Goal: Transaction & Acquisition: Obtain resource

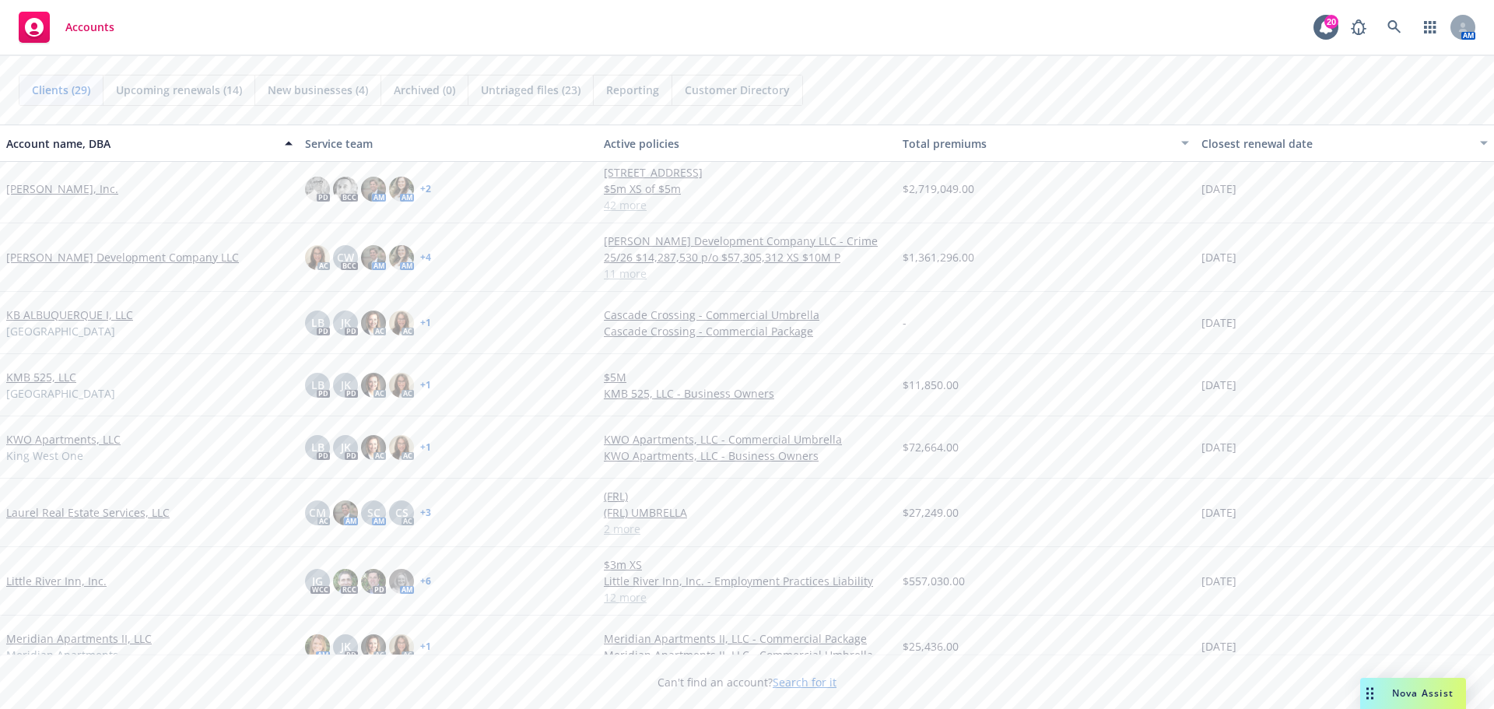
scroll to position [778, 0]
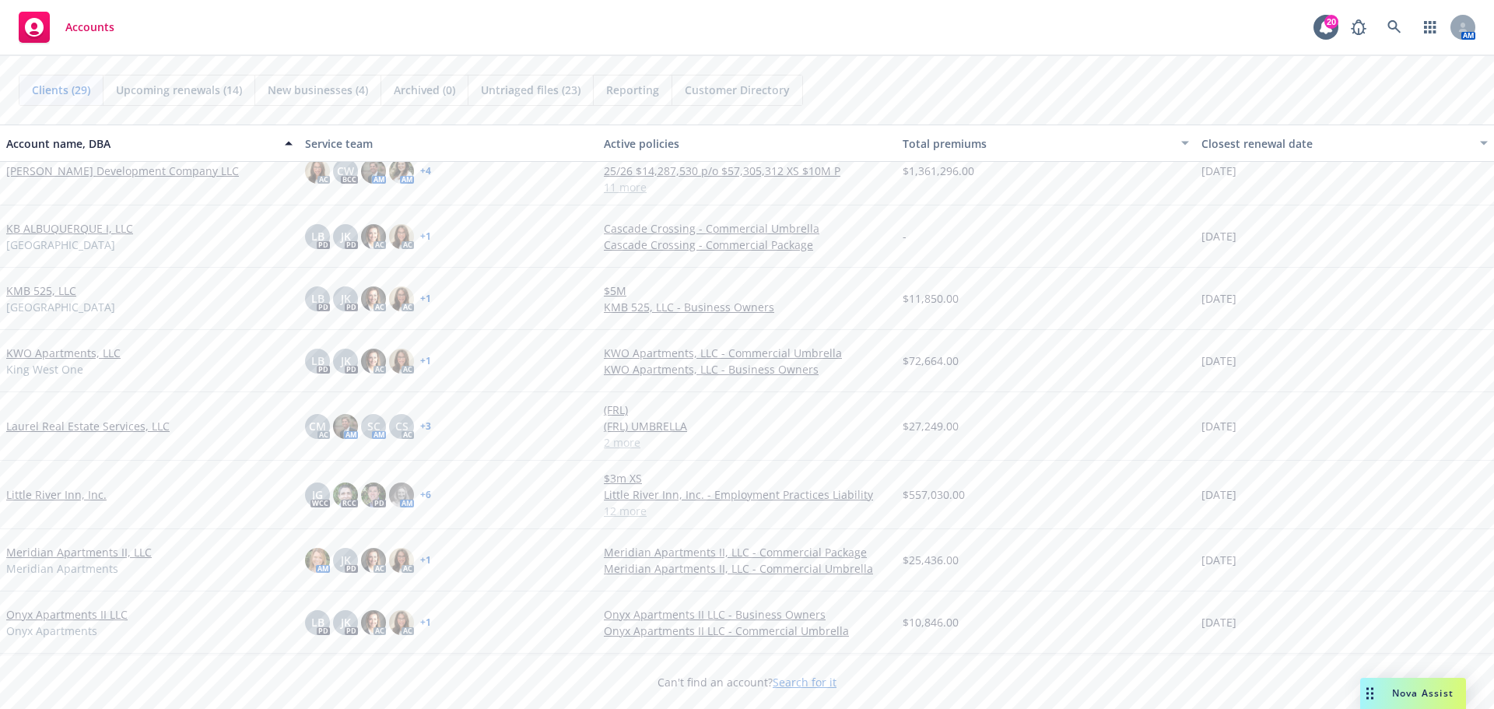
click at [47, 497] on link "Little River Inn, Inc." at bounding box center [56, 494] width 100 height 16
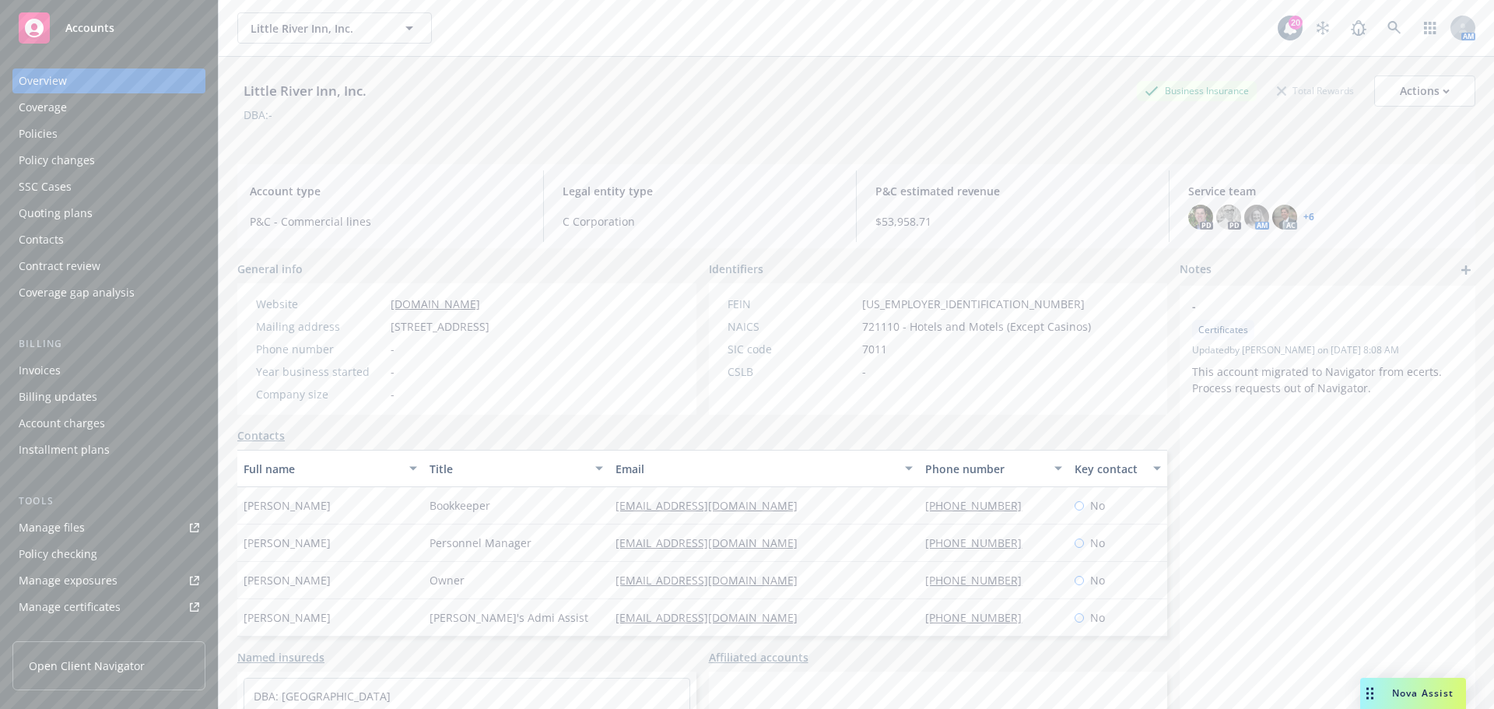
click at [50, 139] on div "Policies" at bounding box center [38, 133] width 39 height 25
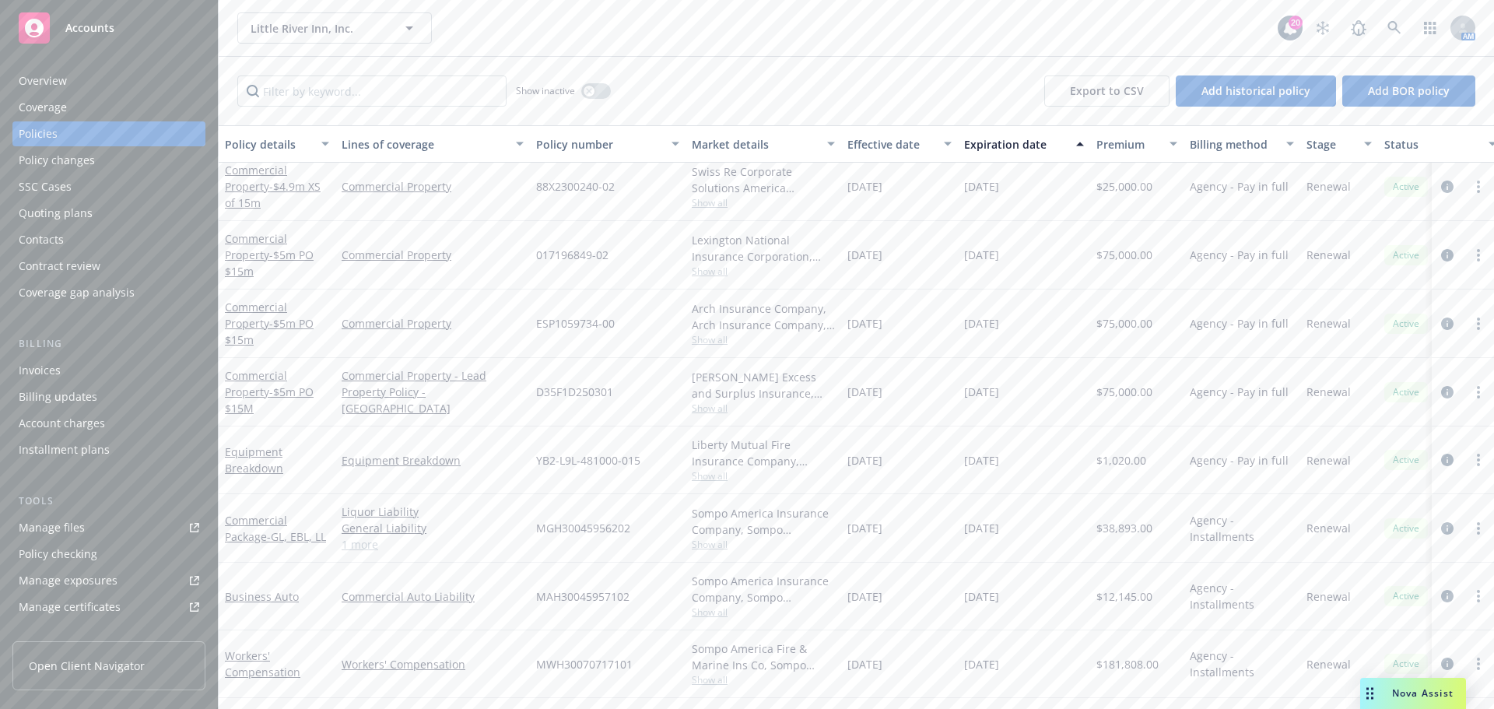
scroll to position [453, 0]
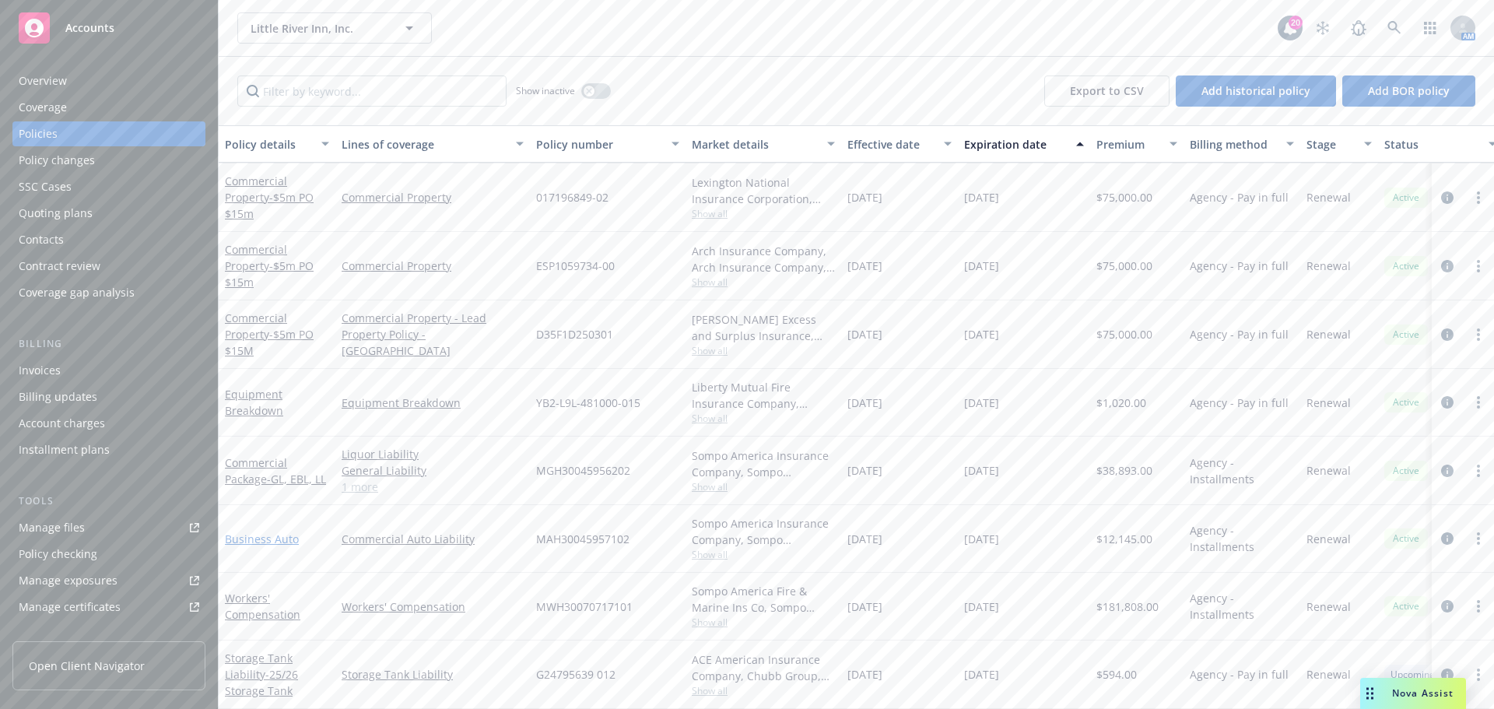
click at [261, 532] on link "Business Auto" at bounding box center [262, 539] width 74 height 15
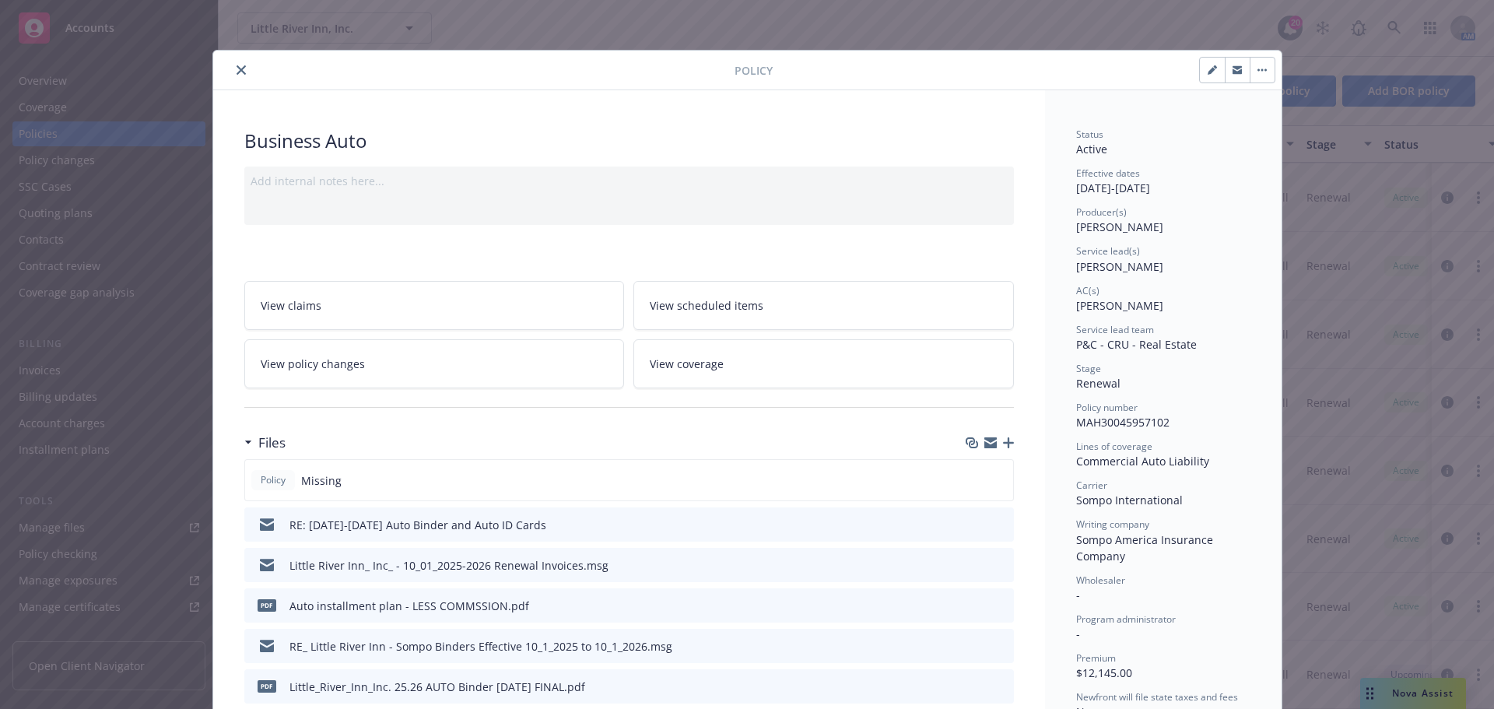
click at [992, 525] on icon "preview file" at bounding box center [999, 523] width 14 height 11
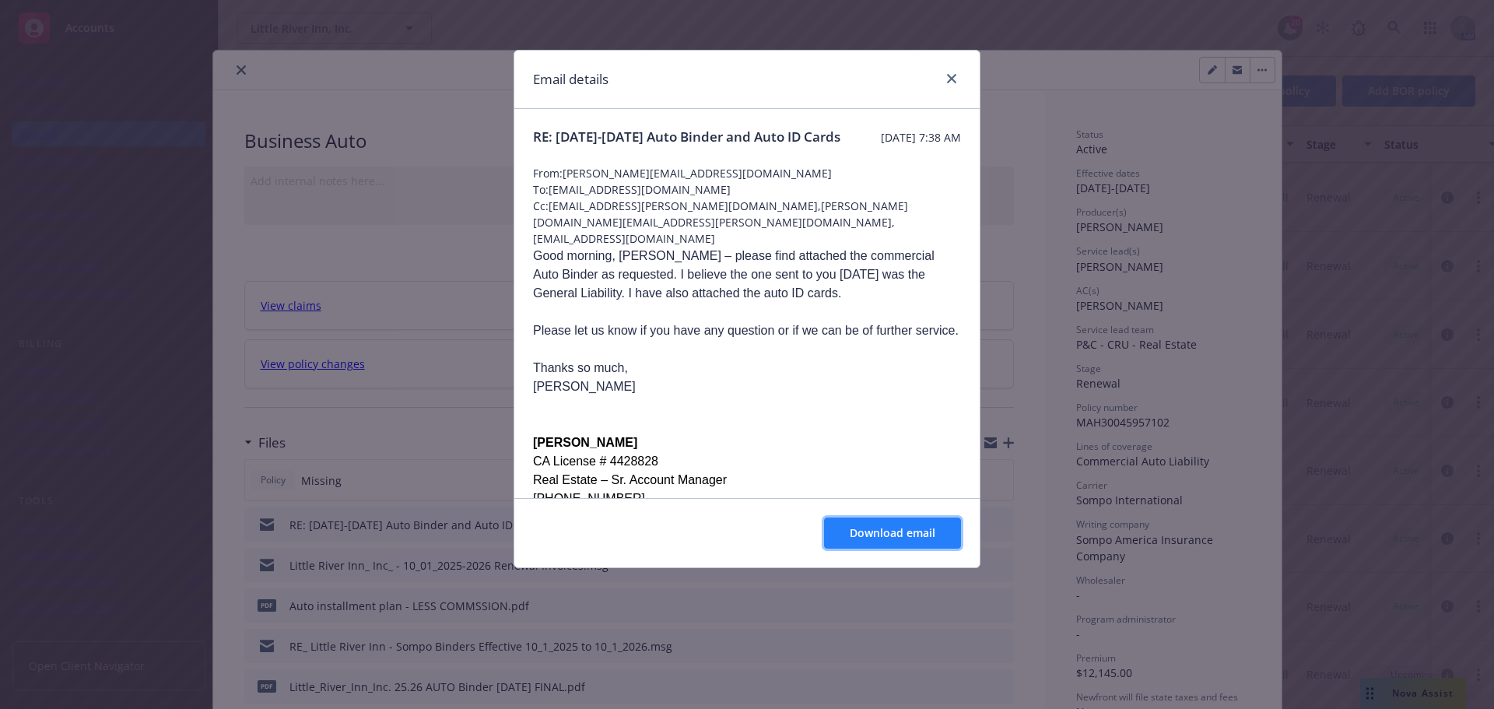
click at [926, 527] on span "Download email" at bounding box center [893, 532] width 86 height 15
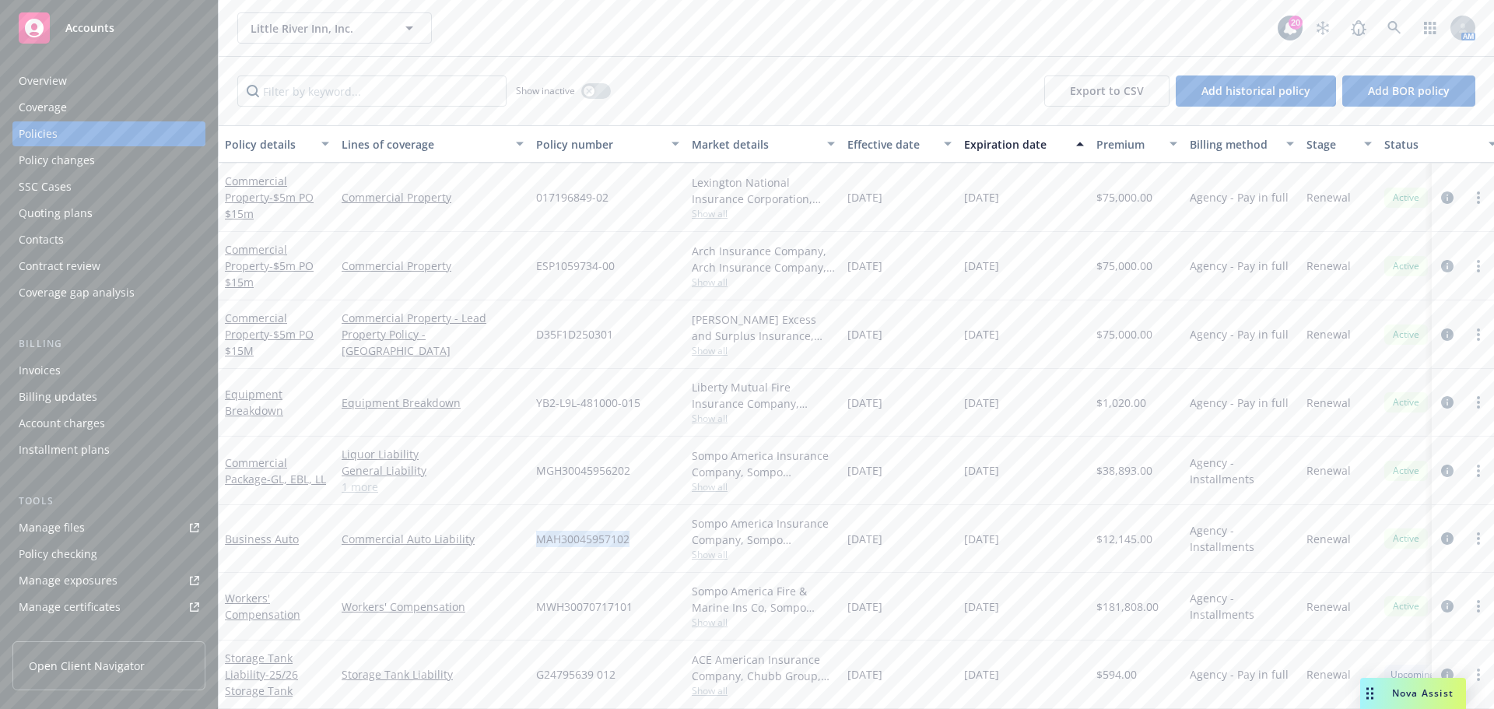
drag, startPoint x: 538, startPoint y: 525, endPoint x: 628, endPoint y: 525, distance: 90.3
click at [628, 531] on span "MAH30045957102" at bounding box center [582, 539] width 93 height 16
copy span "MAH30045957102"
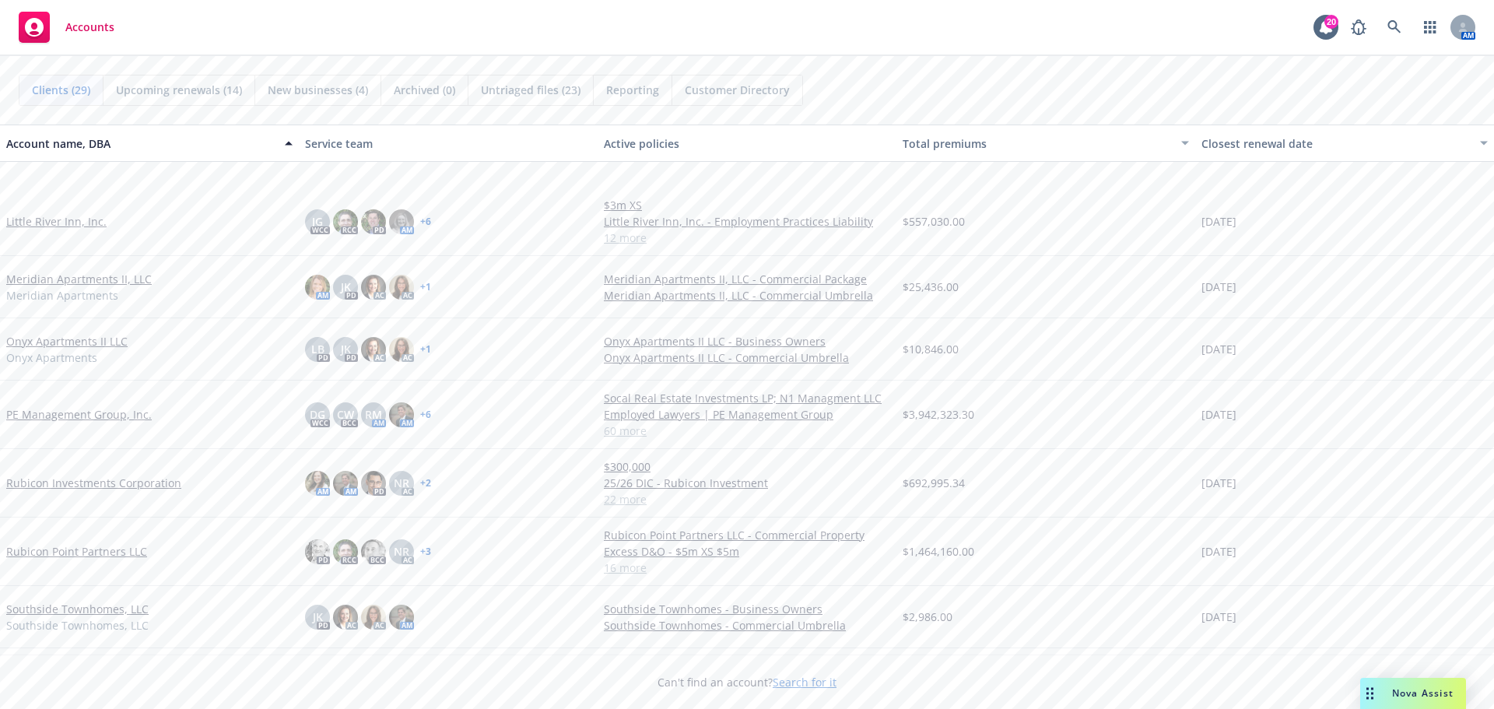
scroll to position [1189, 0]
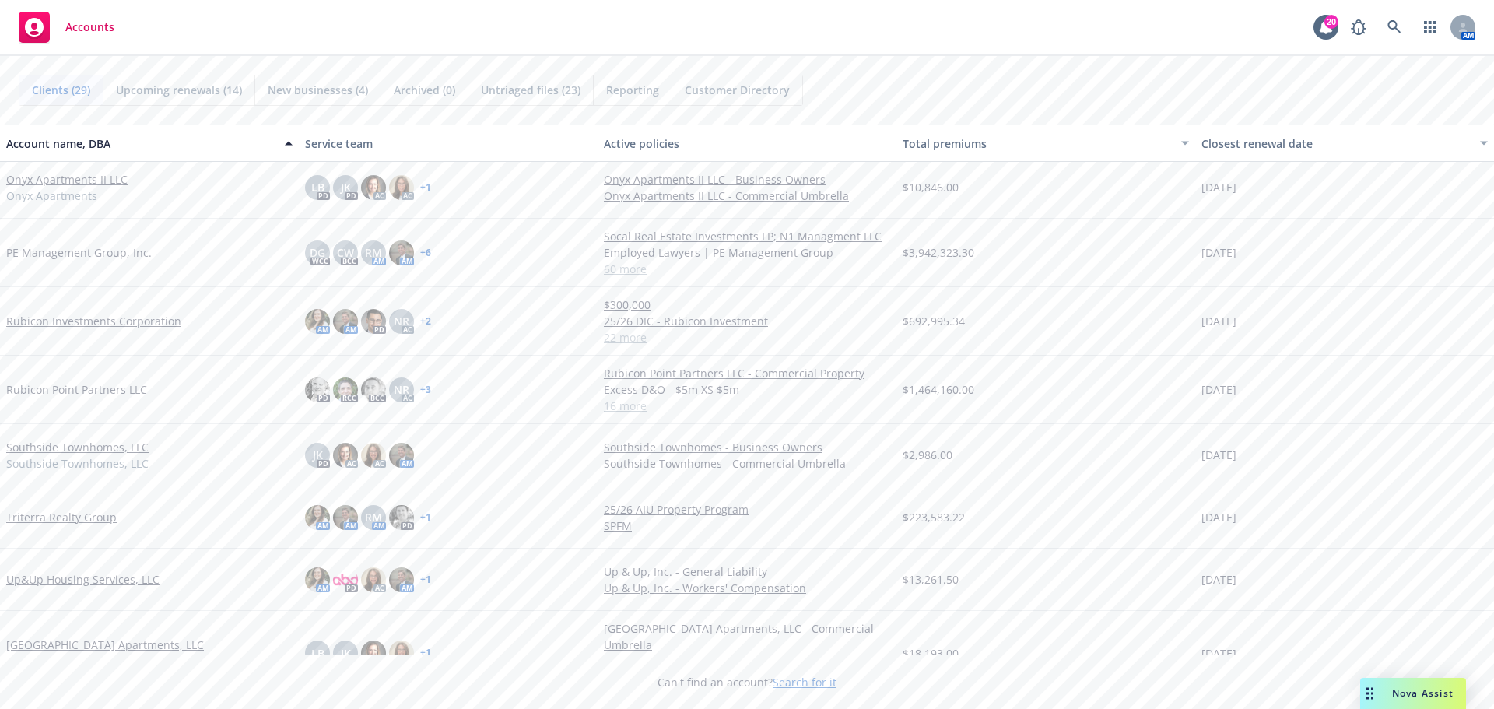
click at [65, 518] on link "Triterra Realty Group" at bounding box center [61, 517] width 111 height 16
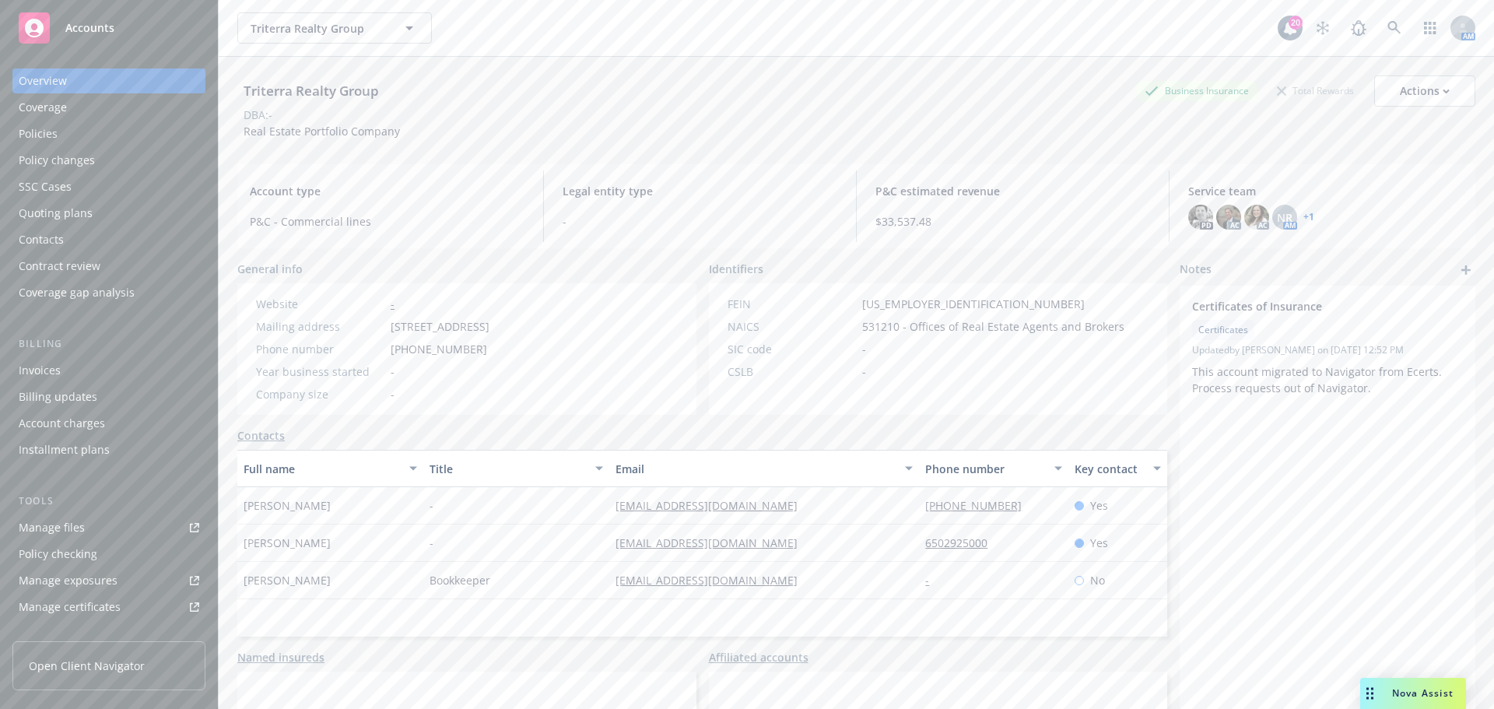
click at [109, 205] on div "Quoting plans" at bounding box center [109, 213] width 181 height 25
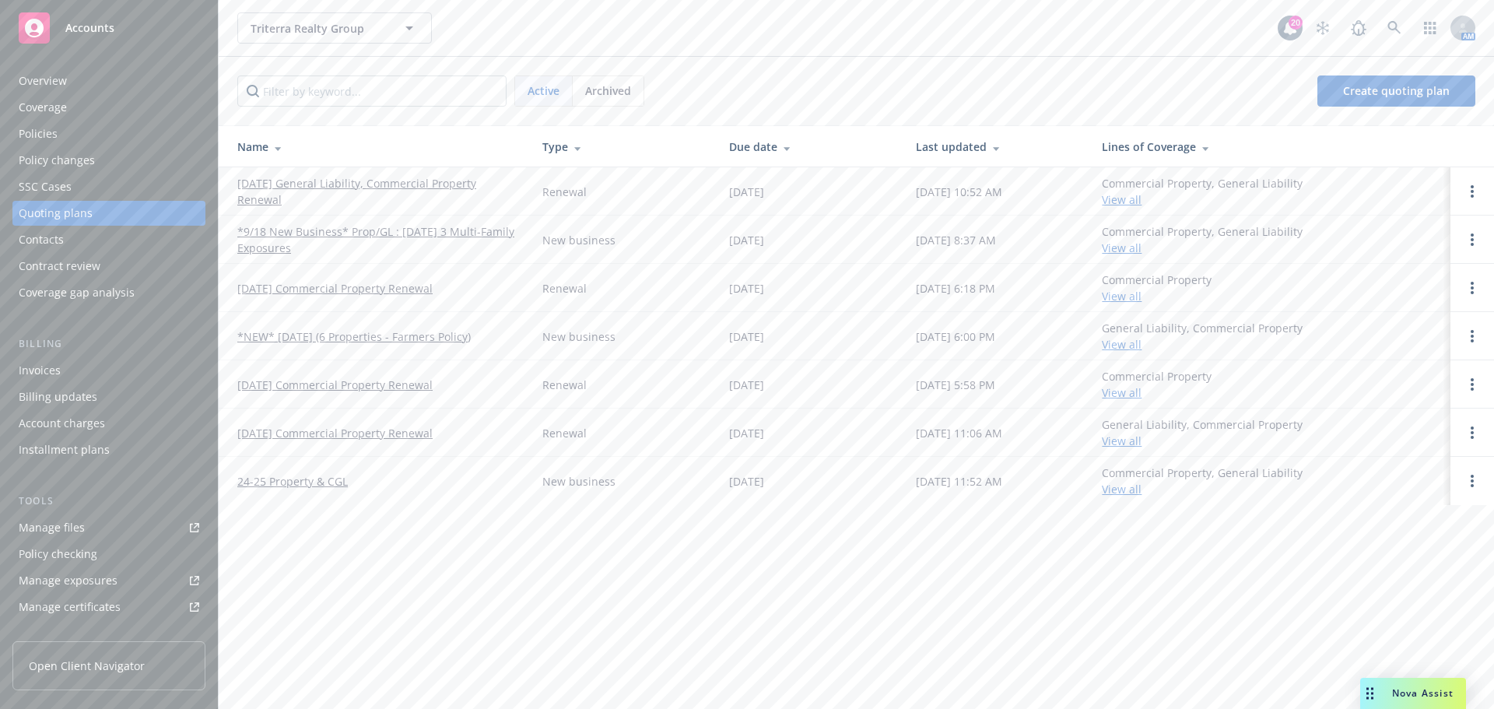
click at [318, 187] on link "[DATE] General Liability, Commercial Property Renewal" at bounding box center [377, 191] width 280 height 33
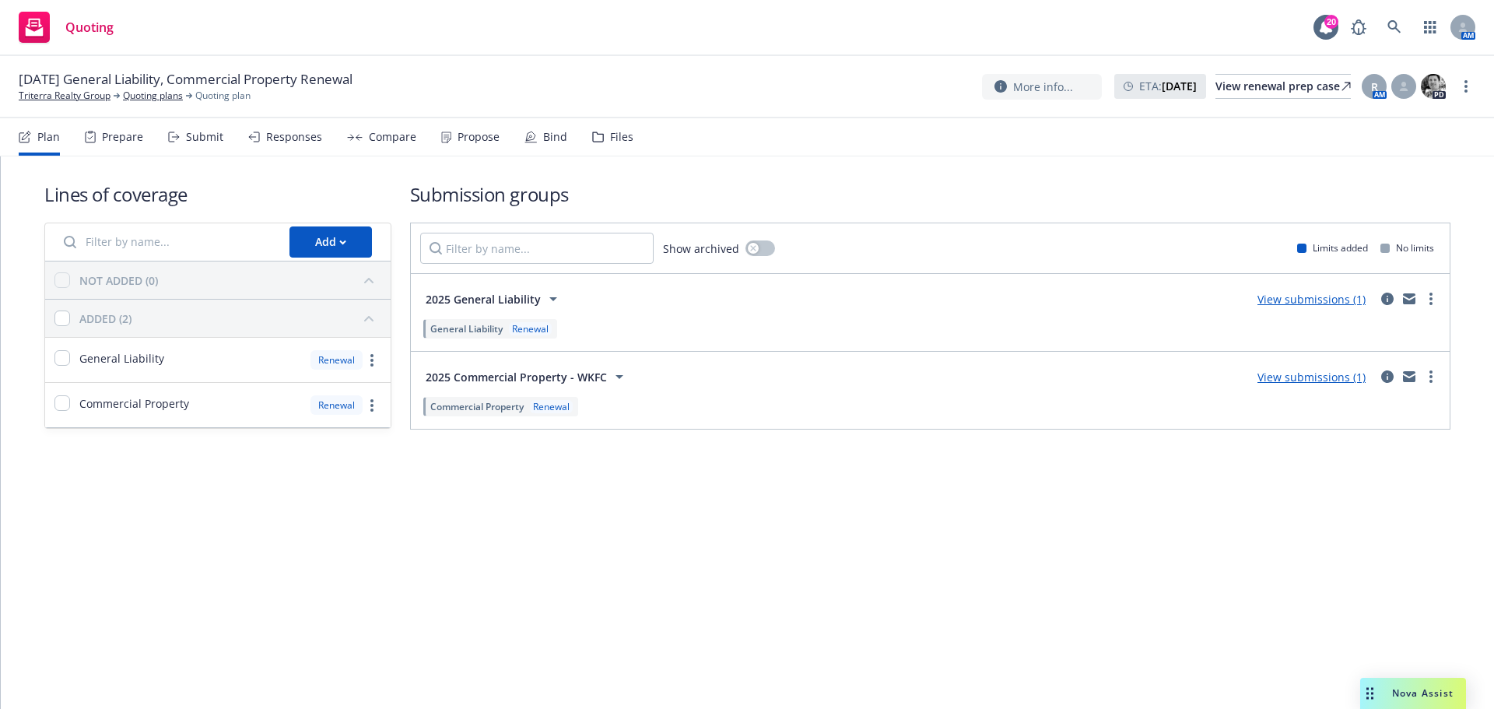
click at [372, 140] on div "Compare" at bounding box center [392, 137] width 47 height 12
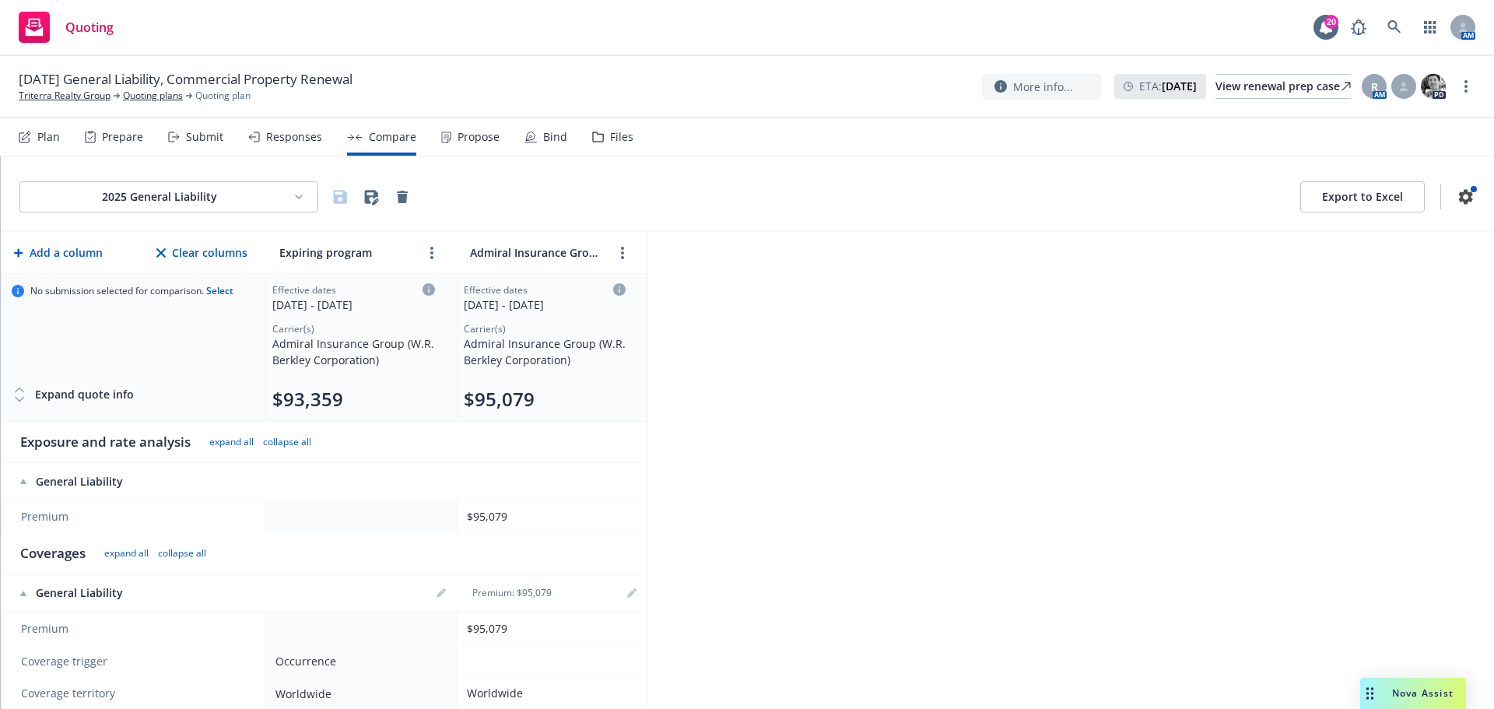
click at [473, 135] on div "Propose" at bounding box center [479, 137] width 42 height 12
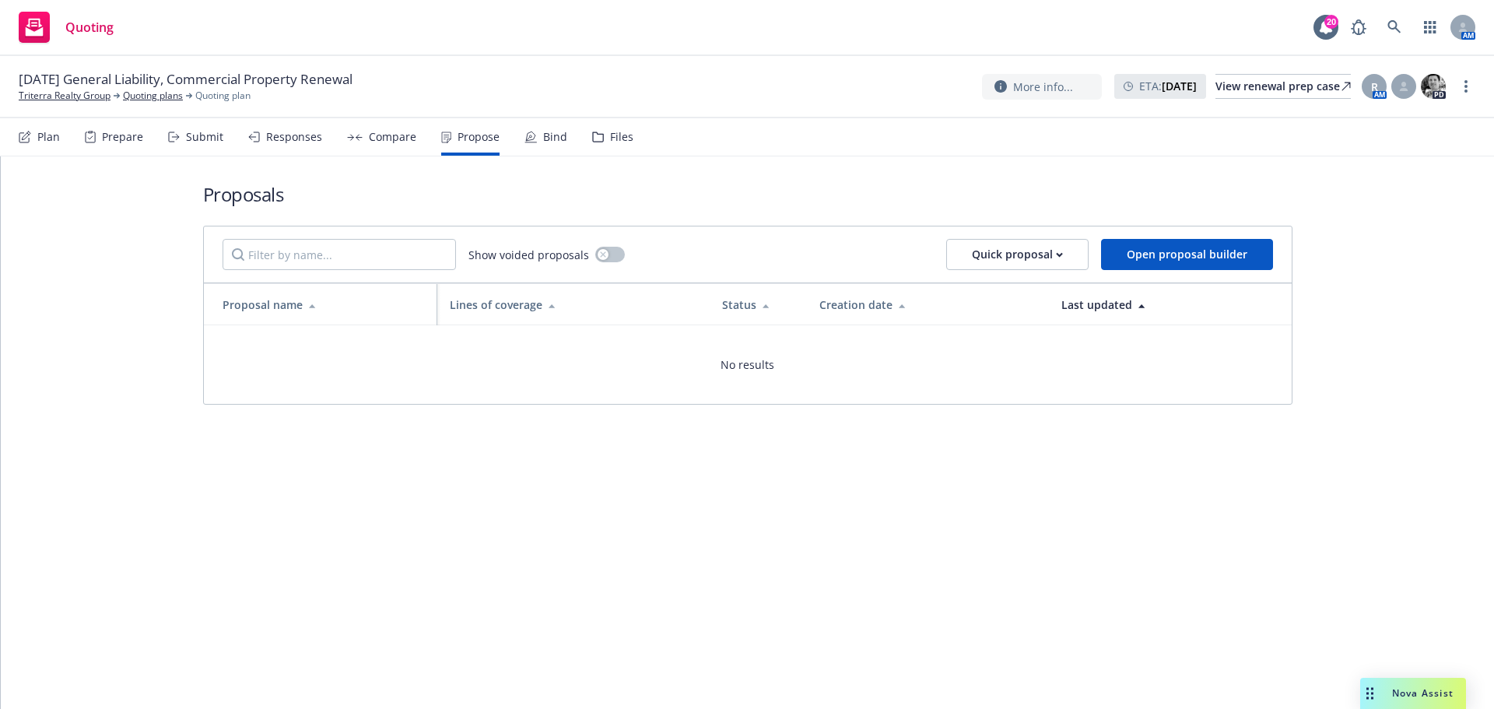
click at [554, 147] on div "Bind" at bounding box center [546, 136] width 43 height 37
